Goal: Transaction & Acquisition: Obtain resource

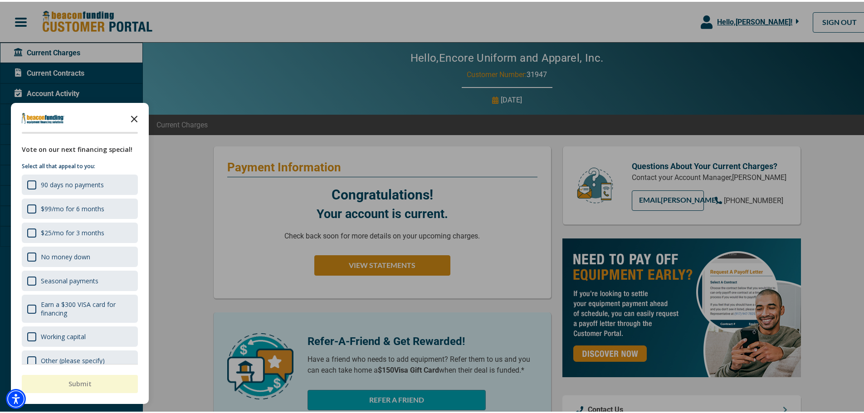
click at [138, 113] on icon "Close the survey" at bounding box center [134, 116] width 18 height 18
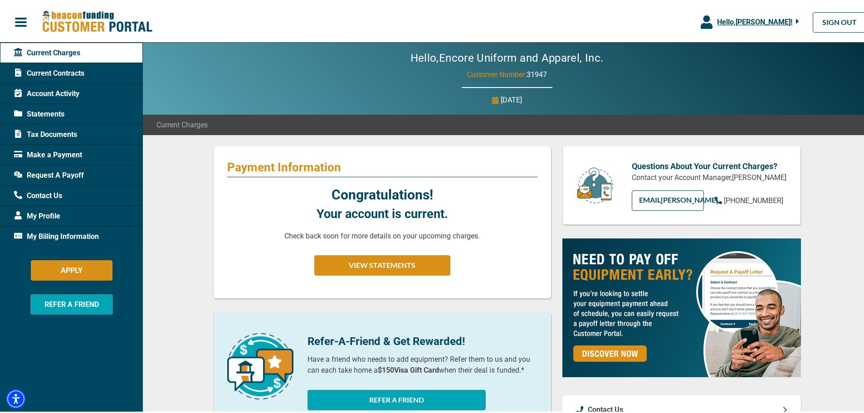
click at [62, 114] on span "Statements" at bounding box center [39, 112] width 50 height 11
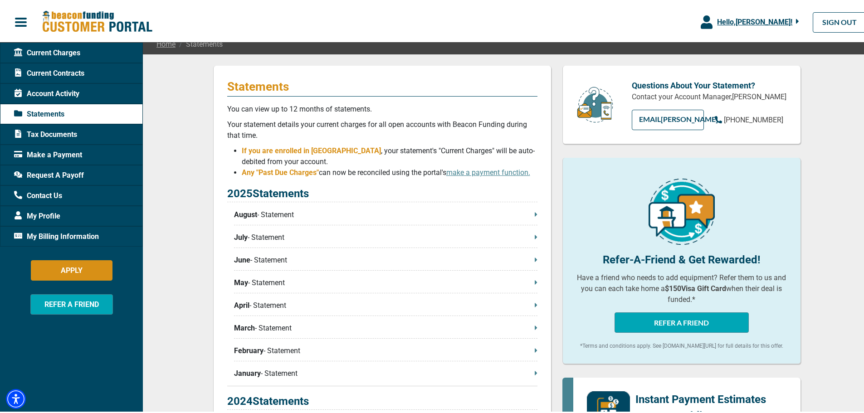
scroll to position [91, 0]
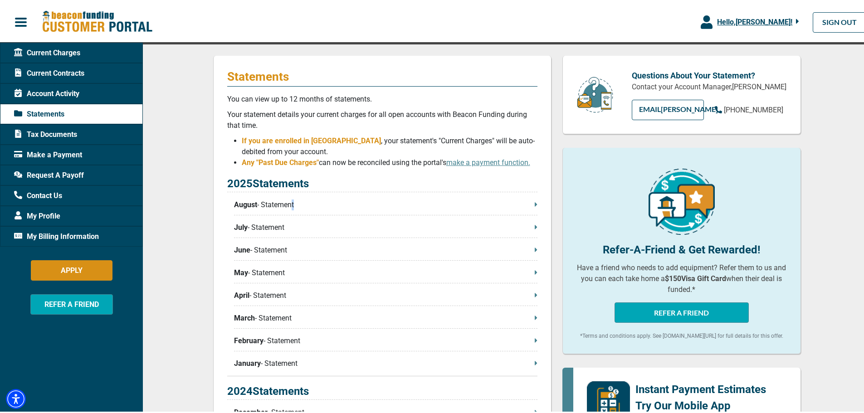
click at [288, 201] on p "August - Statement" at bounding box center [385, 203] width 303 height 11
click at [54, 170] on span "Request A Payoff" at bounding box center [49, 173] width 70 height 11
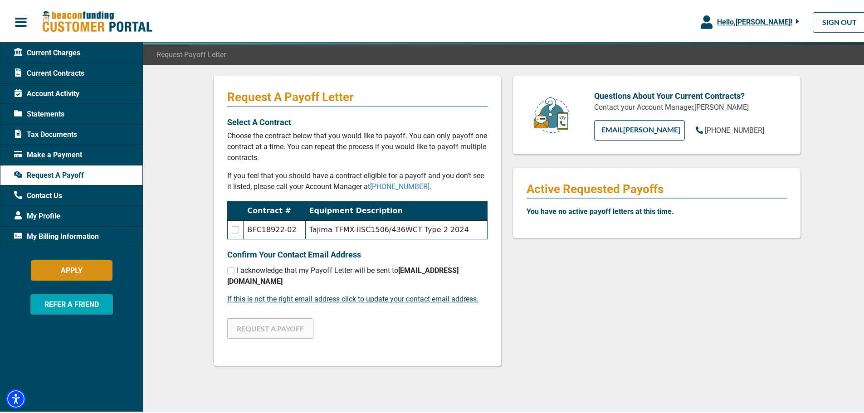
scroll to position [91, 0]
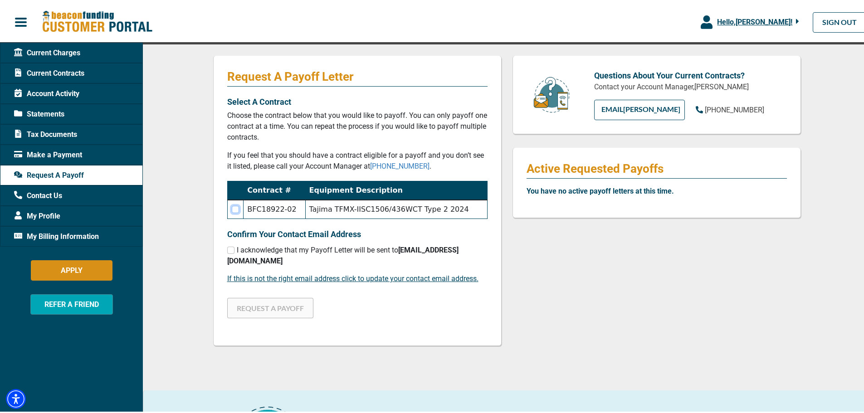
click at [232, 207] on input "checkbox" at bounding box center [235, 207] width 7 height 7
checkbox input "true"
click at [227, 245] on input "checkbox" at bounding box center [230, 248] width 7 height 7
checkbox input "true"
click at [270, 298] on button "REQUEST A PAYOFF" at bounding box center [270, 306] width 86 height 20
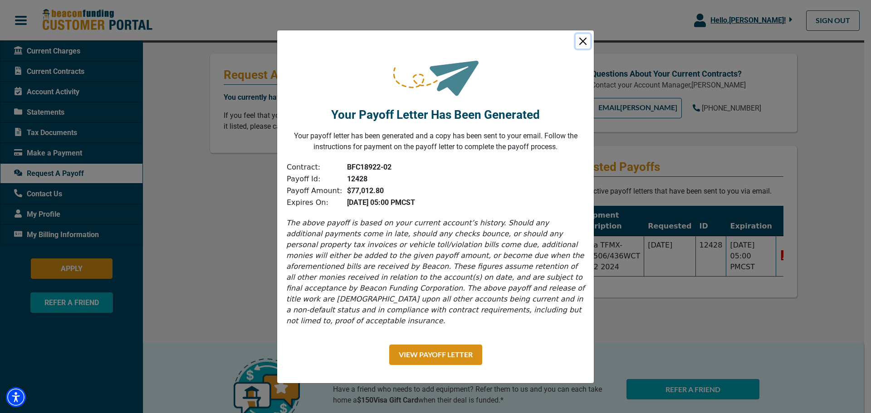
click at [586, 48] on button "Close" at bounding box center [582, 41] width 15 height 15
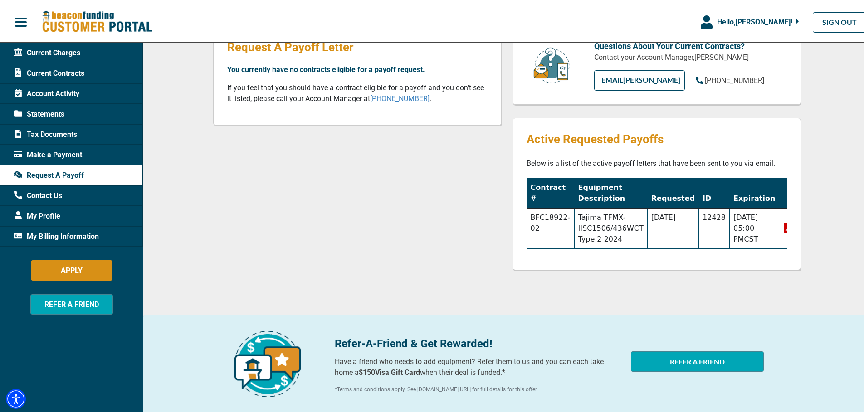
scroll to position [136, 0]
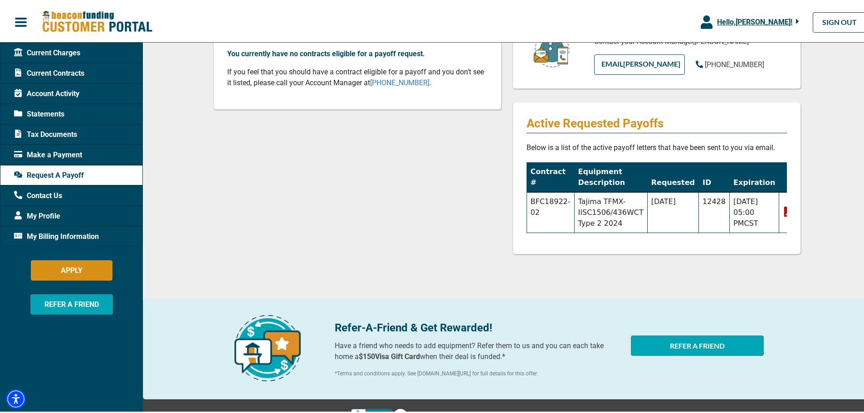
click at [54, 212] on span "My Profile" at bounding box center [37, 214] width 46 height 11
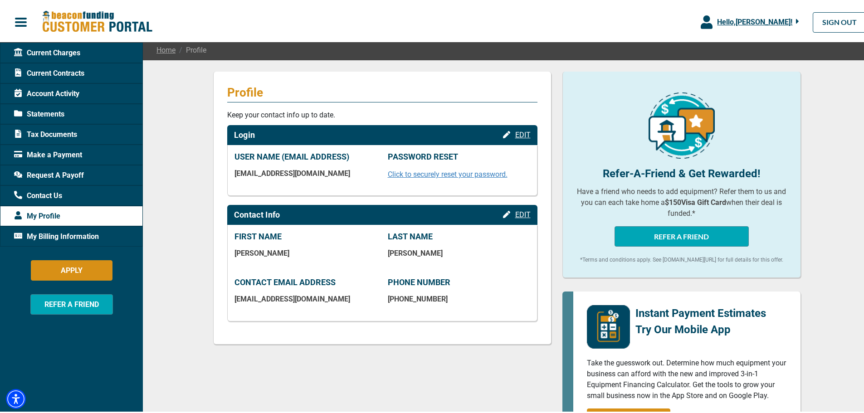
scroll to position [91, 0]
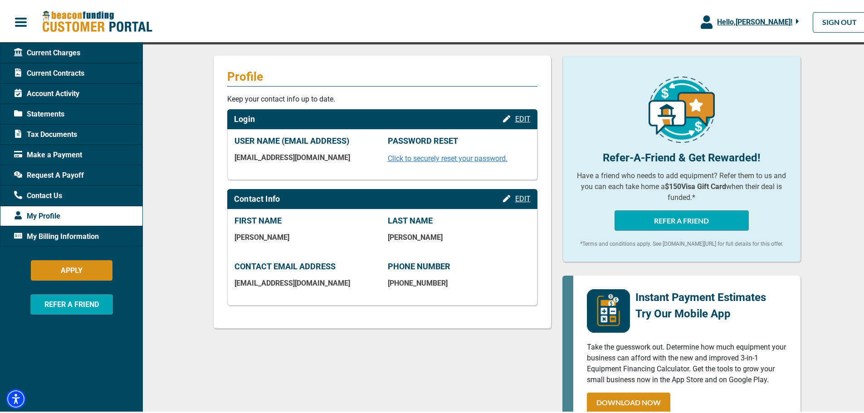
click at [50, 93] on span "Account Activity" at bounding box center [46, 92] width 65 height 11
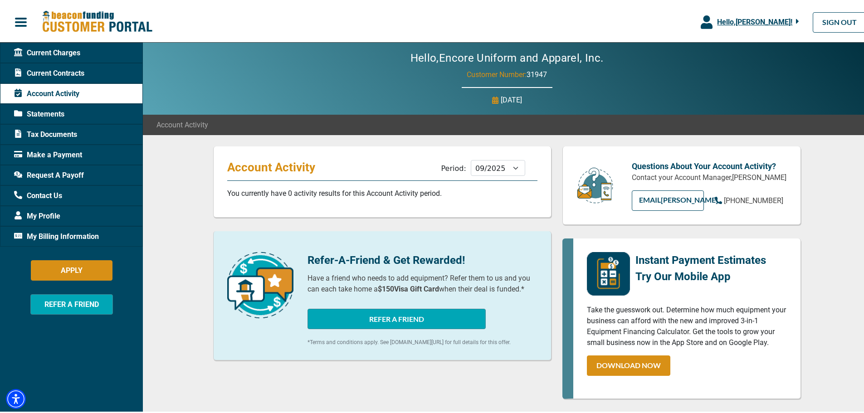
click at [40, 113] on span "Statements" at bounding box center [39, 112] width 50 height 11
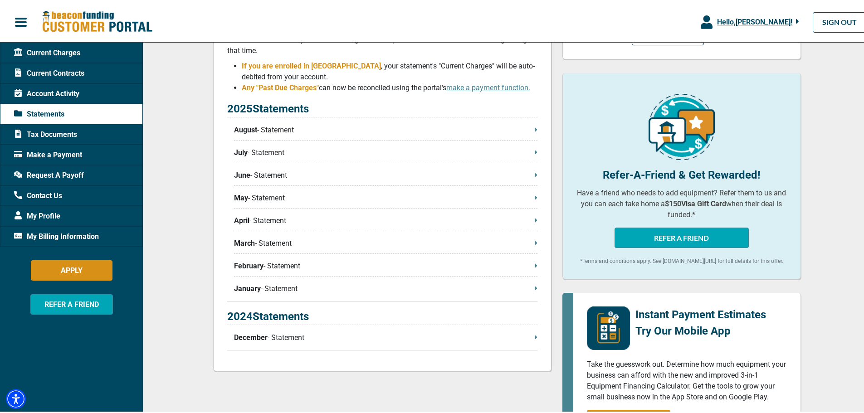
scroll to position [181, 0]
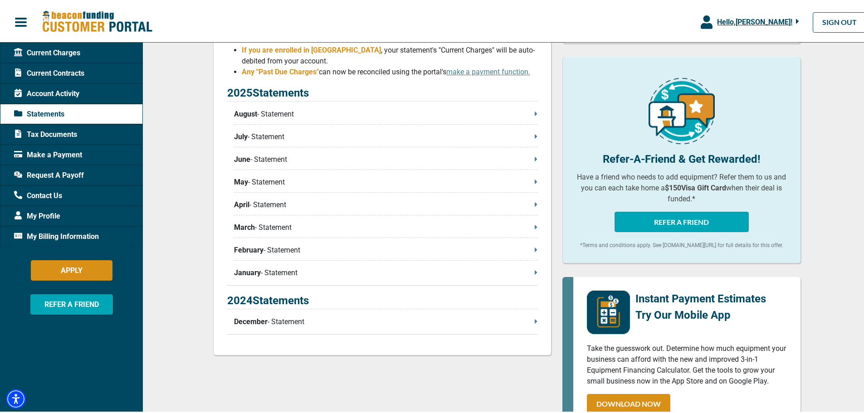
click at [503, 324] on p "December - Statement" at bounding box center [385, 320] width 303 height 11
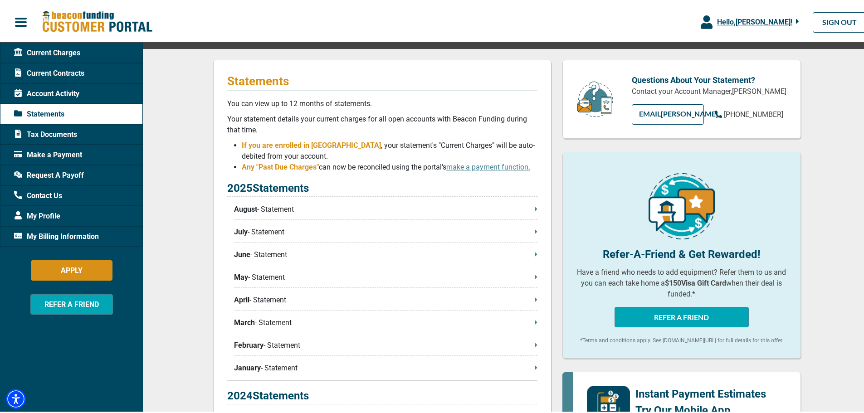
scroll to position [0, 0]
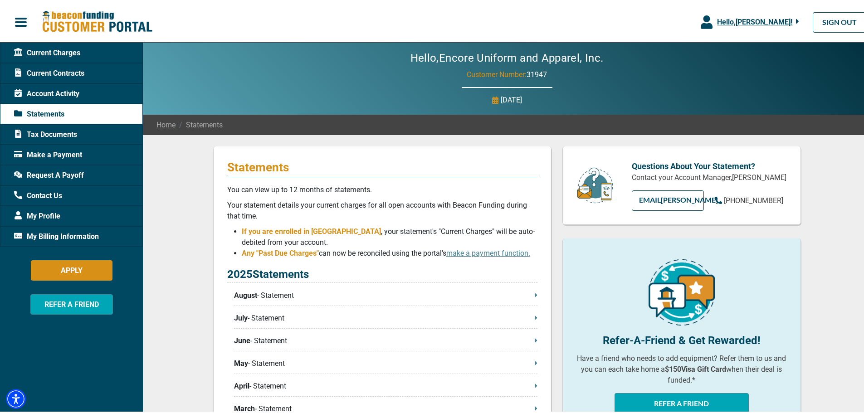
click at [58, 70] on span "Current Contracts" at bounding box center [49, 71] width 70 height 11
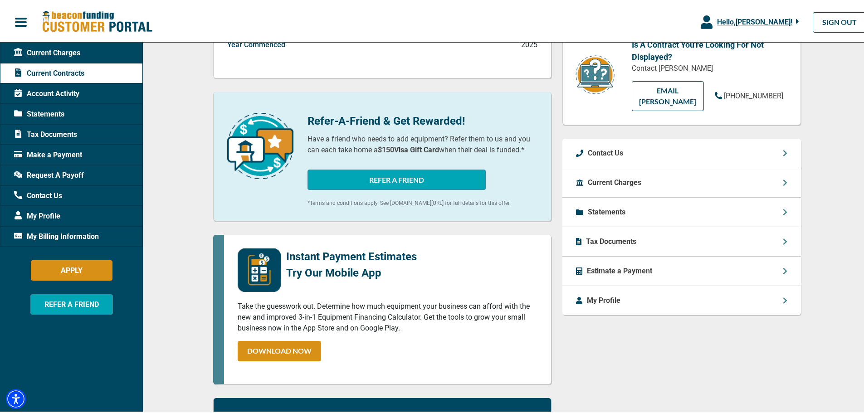
scroll to position [136, 0]
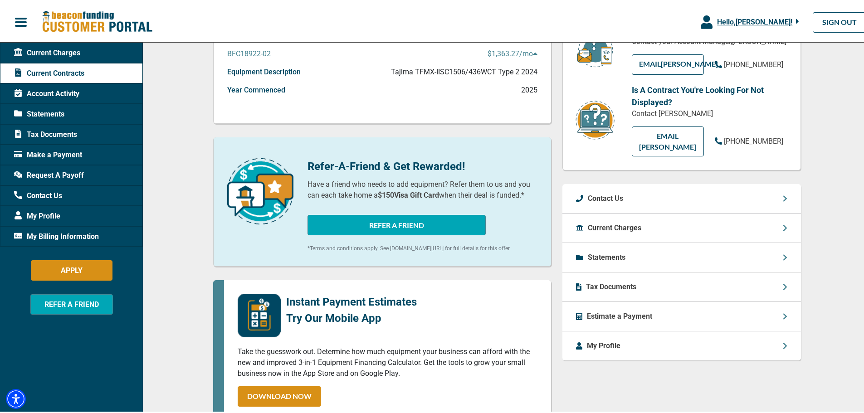
click at [612, 250] on p "Statements" at bounding box center [607, 255] width 38 height 11
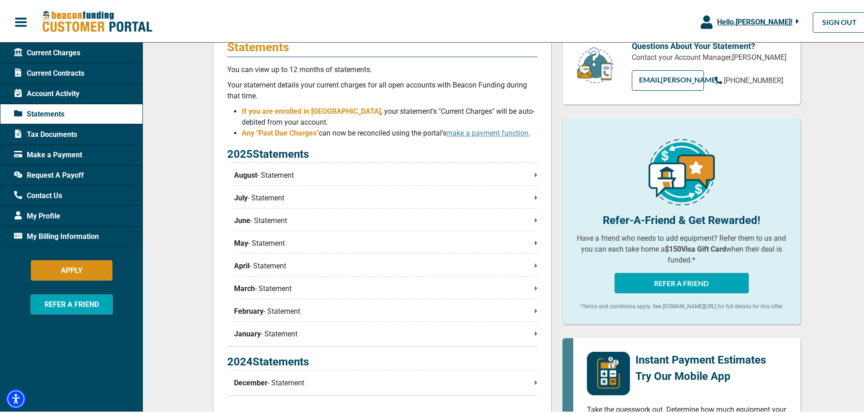
scroll to position [136, 0]
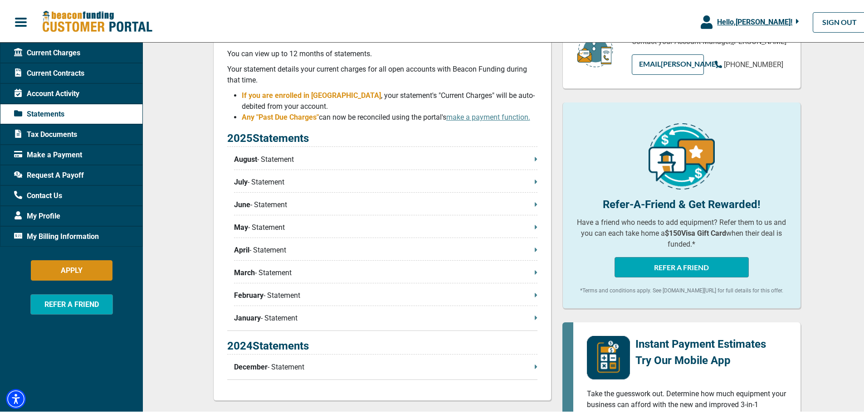
click at [344, 322] on p "January - Statement" at bounding box center [385, 316] width 303 height 11
click at [280, 316] on p "January - Statement" at bounding box center [385, 316] width 303 height 11
click at [261, 295] on p "February - Statement" at bounding box center [385, 293] width 303 height 11
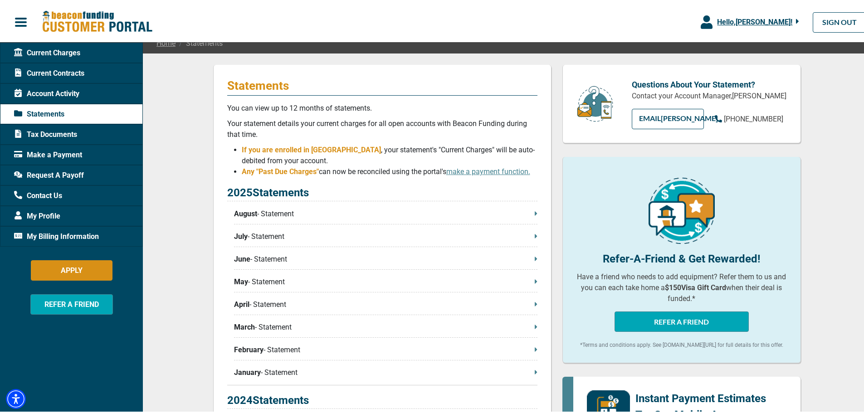
scroll to position [0, 0]
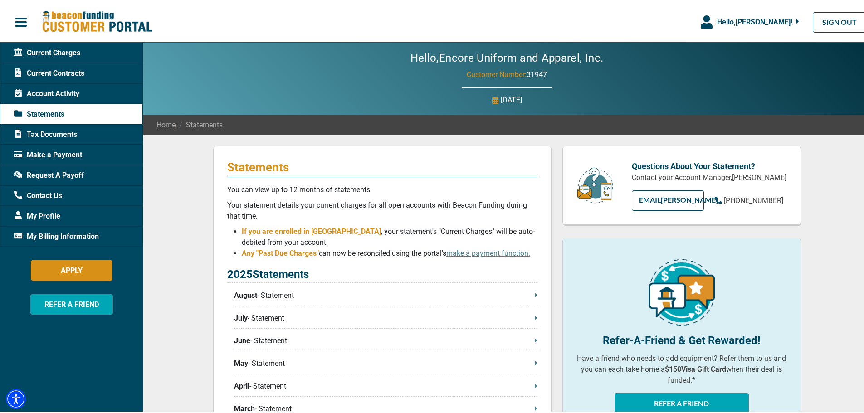
click at [24, 21] on span "button" at bounding box center [21, 21] width 14 height 14
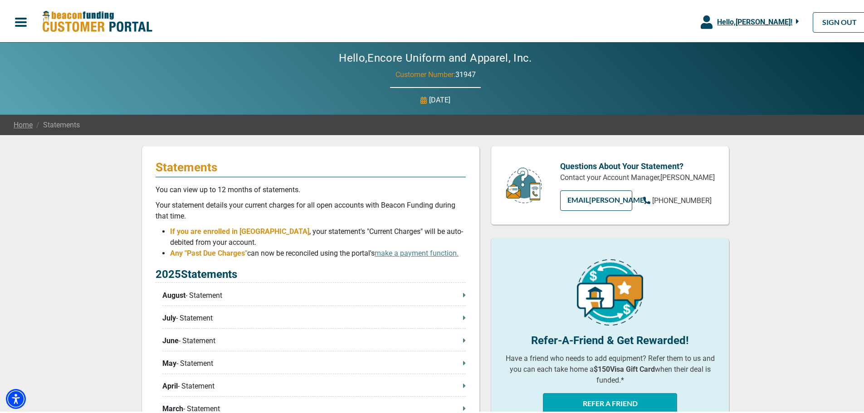
click at [24, 21] on span "button" at bounding box center [21, 21] width 14 height 14
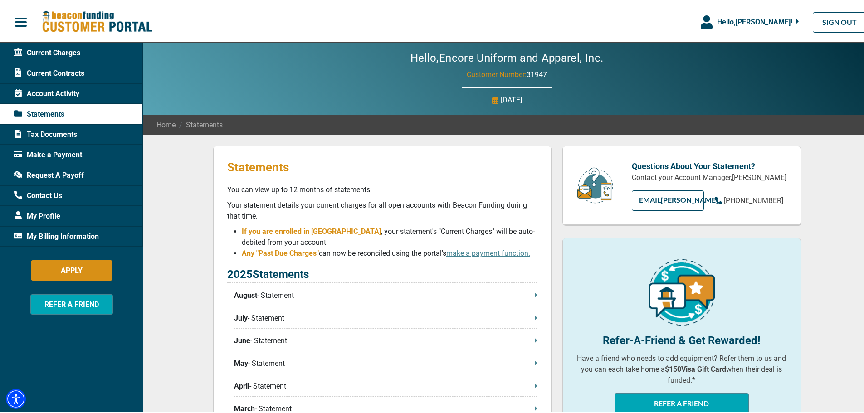
click at [54, 51] on span "Current Charges" at bounding box center [47, 51] width 66 height 11
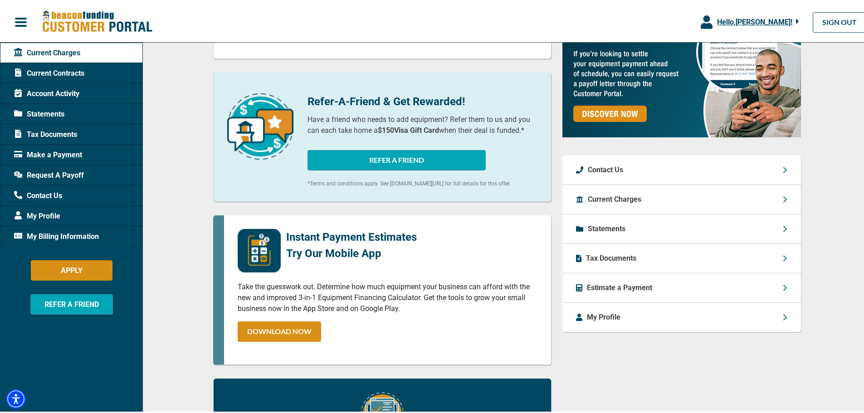
scroll to position [272, 0]
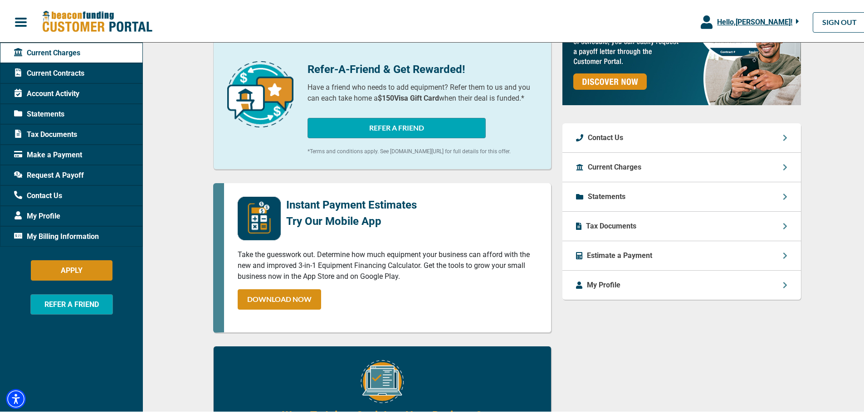
click at [621, 286] on div "My Profile" at bounding box center [681, 283] width 239 height 29
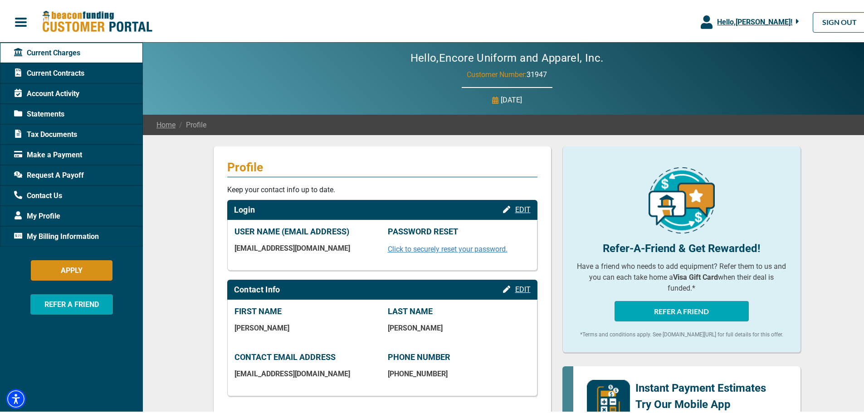
click at [54, 88] on span "Account Activity" at bounding box center [46, 92] width 65 height 11
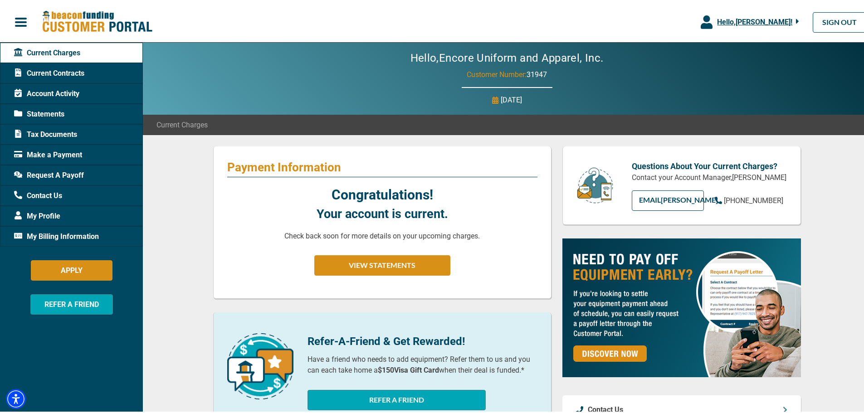
click at [46, 221] on div "My Profile" at bounding box center [71, 214] width 143 height 20
click at [45, 214] on span "My Profile" at bounding box center [37, 214] width 46 height 11
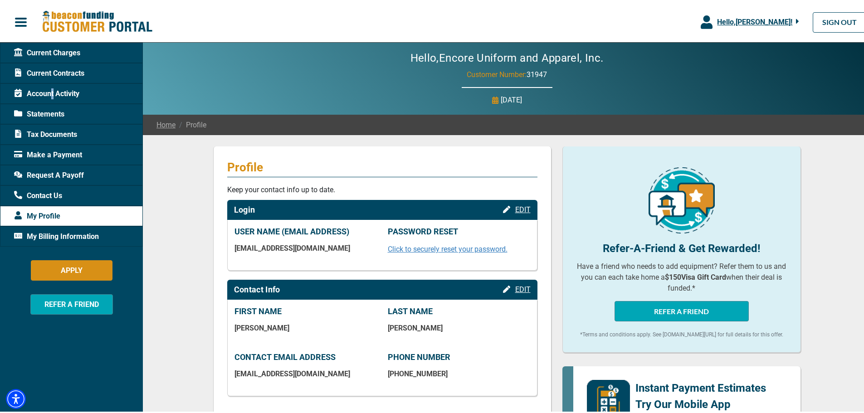
click at [54, 88] on span "Account Activity" at bounding box center [46, 92] width 65 height 11
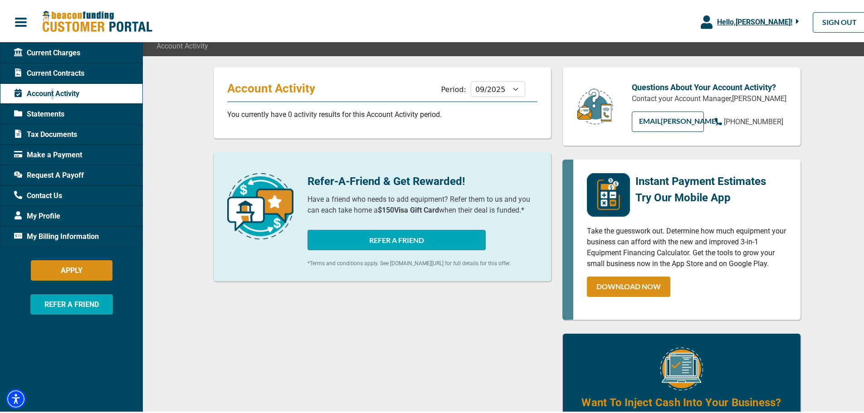
scroll to position [45, 0]
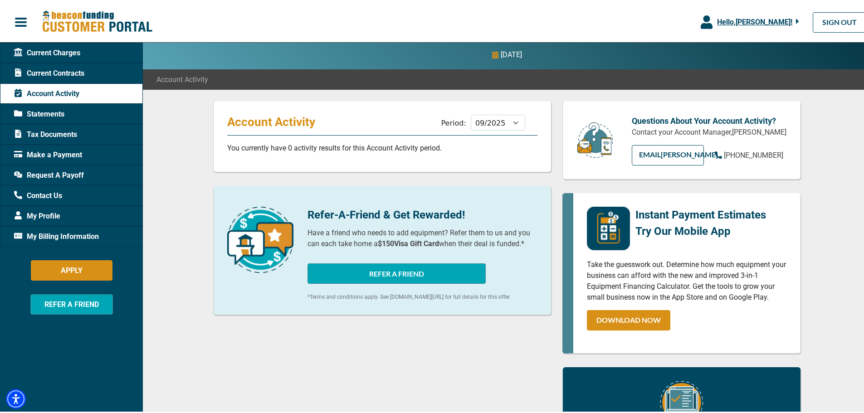
click at [52, 68] on span "Current Contracts" at bounding box center [49, 71] width 70 height 11
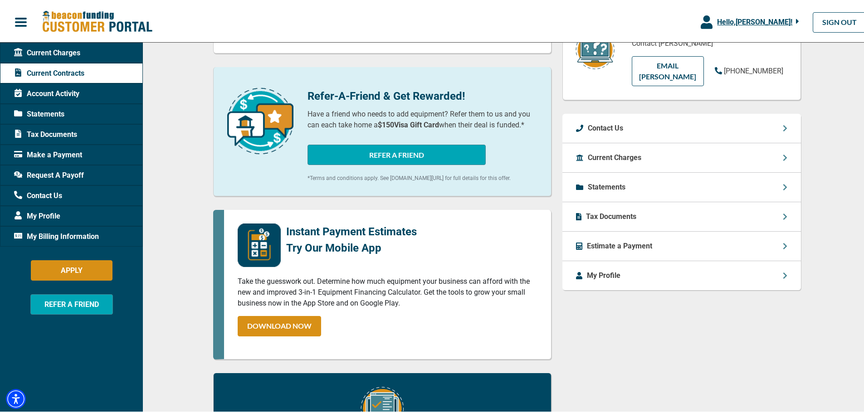
scroll to position [227, 0]
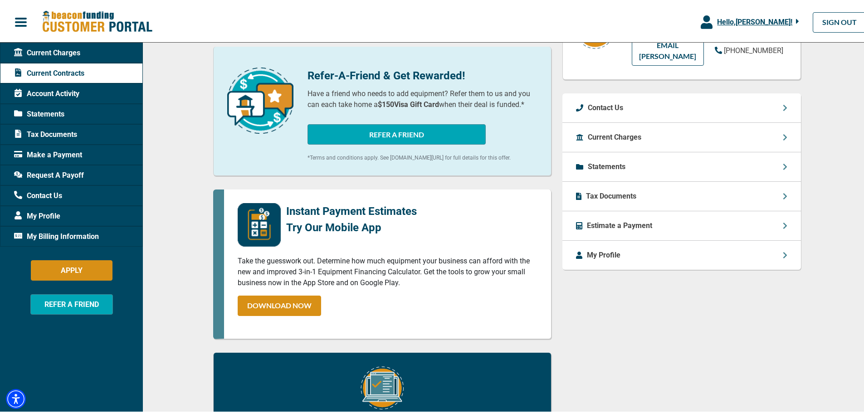
click at [621, 151] on div "Statements" at bounding box center [681, 165] width 239 height 29
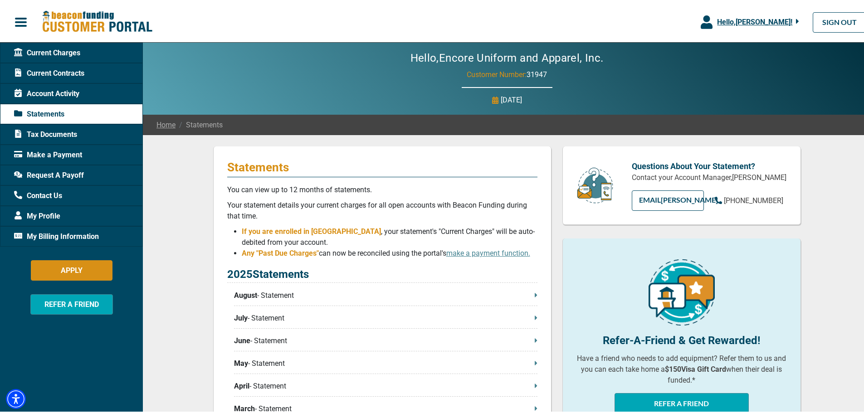
click at [775, 17] on span "Hello, [PERSON_NAME] !" at bounding box center [754, 20] width 75 height 9
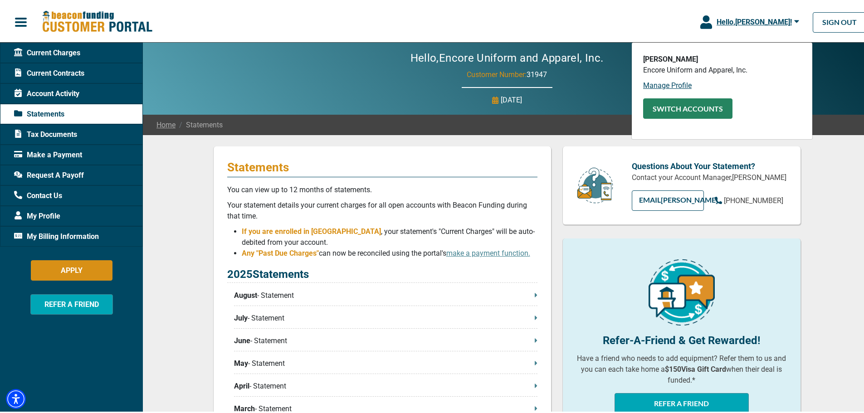
click at [652, 108] on button "SWITCH ACCOUNTS" at bounding box center [687, 107] width 89 height 20
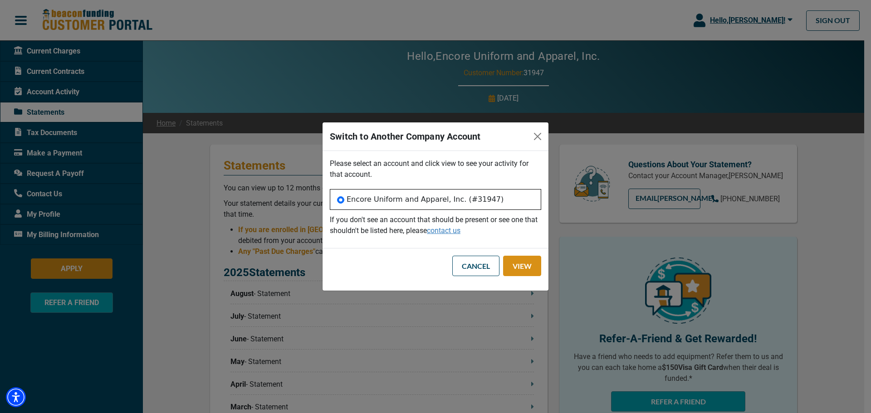
click at [527, 138] on div "Switch to Another Company Account" at bounding box center [435, 136] width 226 height 29
click at [534, 137] on button "Close" at bounding box center [537, 136] width 15 height 15
